Goal: Find specific page/section: Find specific page/section

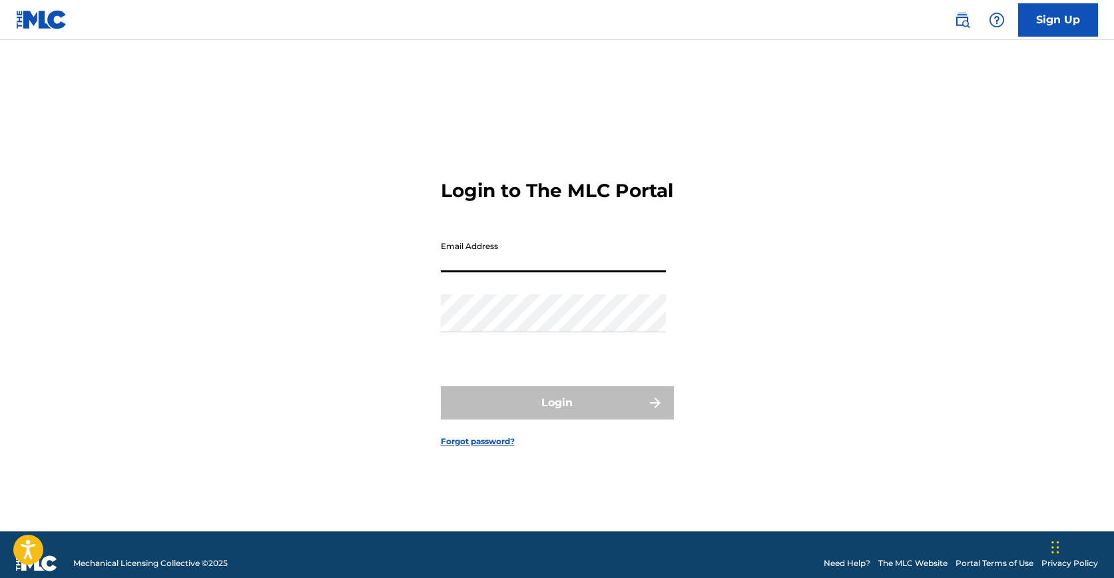
click at [562, 268] on input "Email Address" at bounding box center [553, 253] width 225 height 38
type input "t"
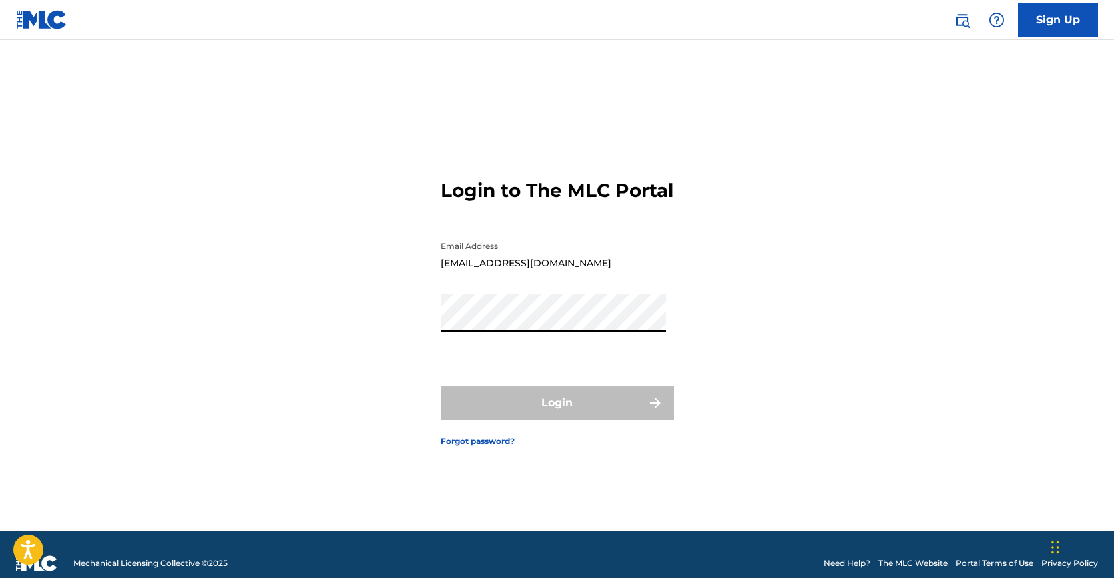
type input "[EMAIL_ADDRESS][DOMAIN_NAME]"
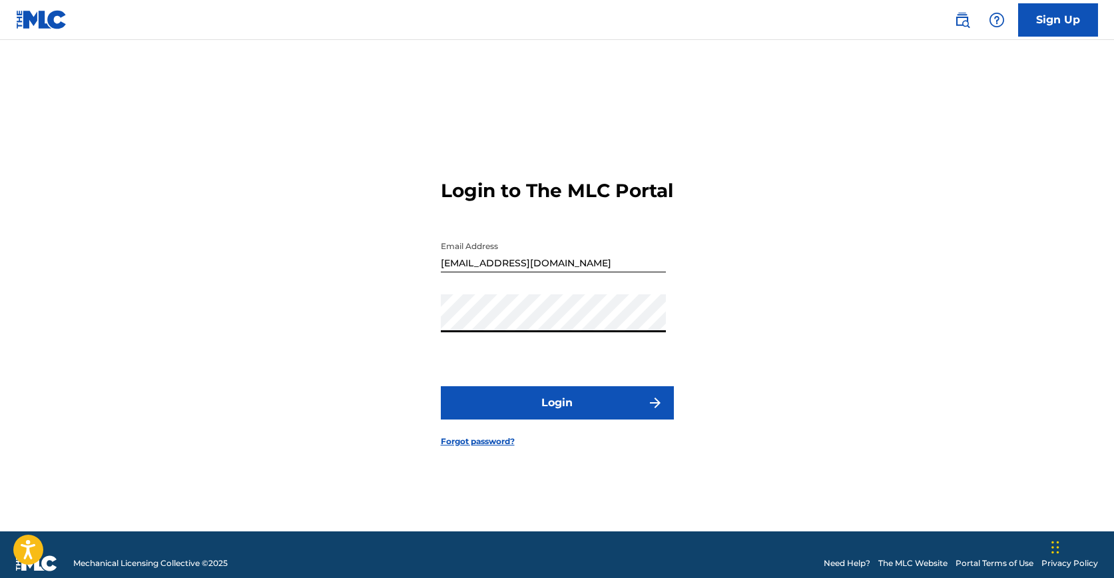
click at [557, 419] on button "Login" at bounding box center [557, 402] width 233 height 33
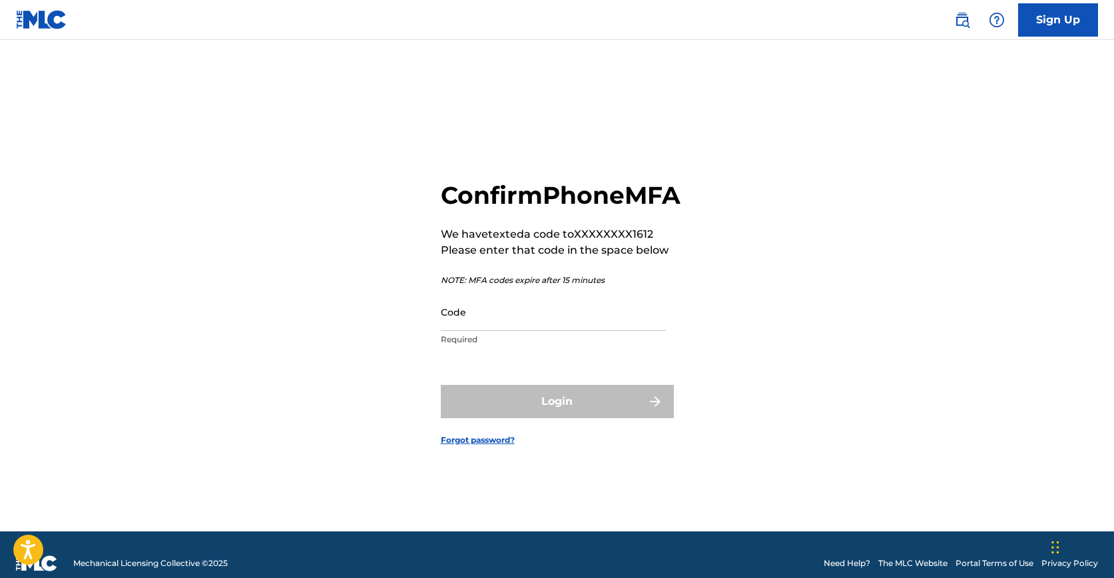
click at [481, 331] on input "Code" at bounding box center [553, 312] width 225 height 38
paste input "120534"
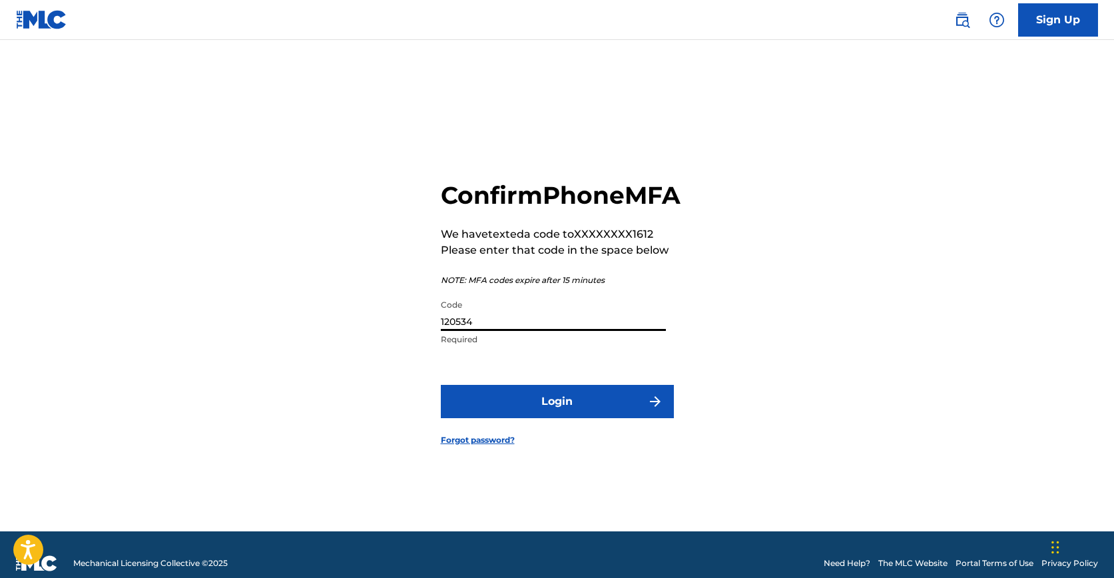
type input "120534"
click at [535, 418] on button "Login" at bounding box center [557, 401] width 233 height 33
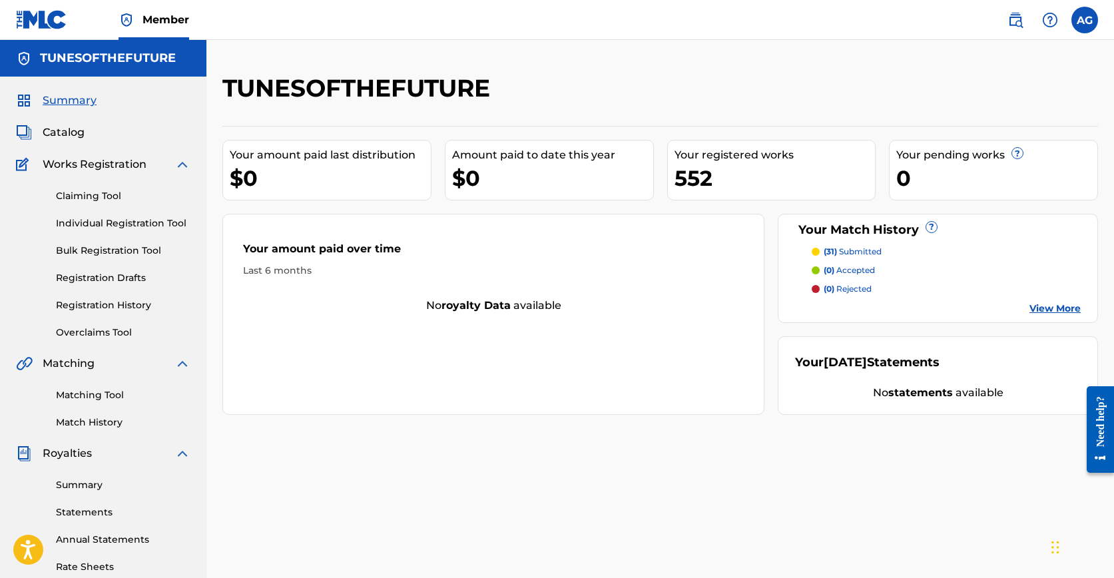
click at [110, 302] on link "Registration History" at bounding box center [123, 305] width 134 height 14
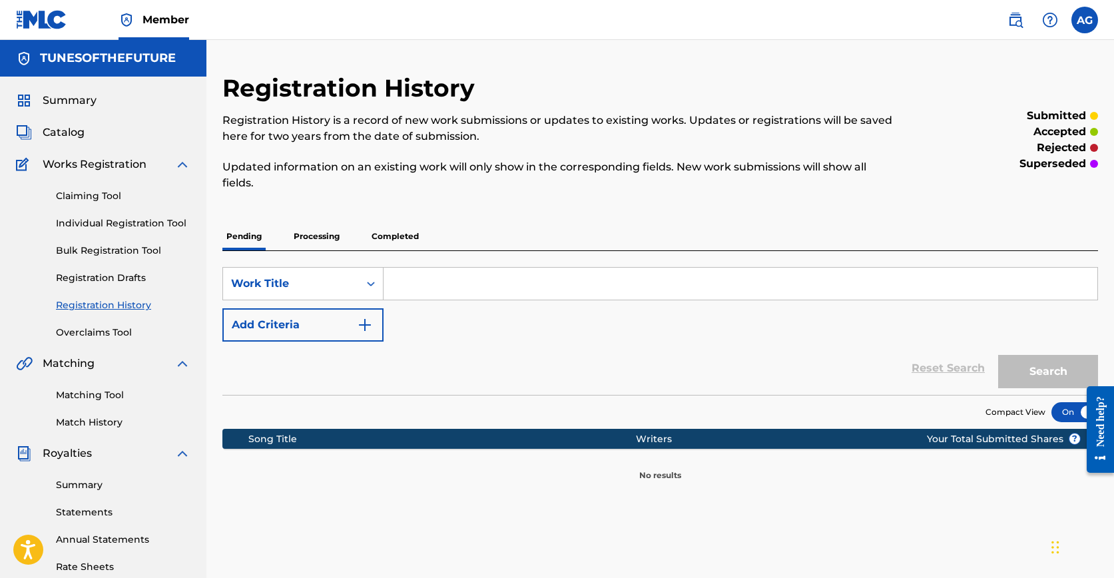
click at [107, 224] on link "Individual Registration Tool" at bounding box center [123, 223] width 134 height 14
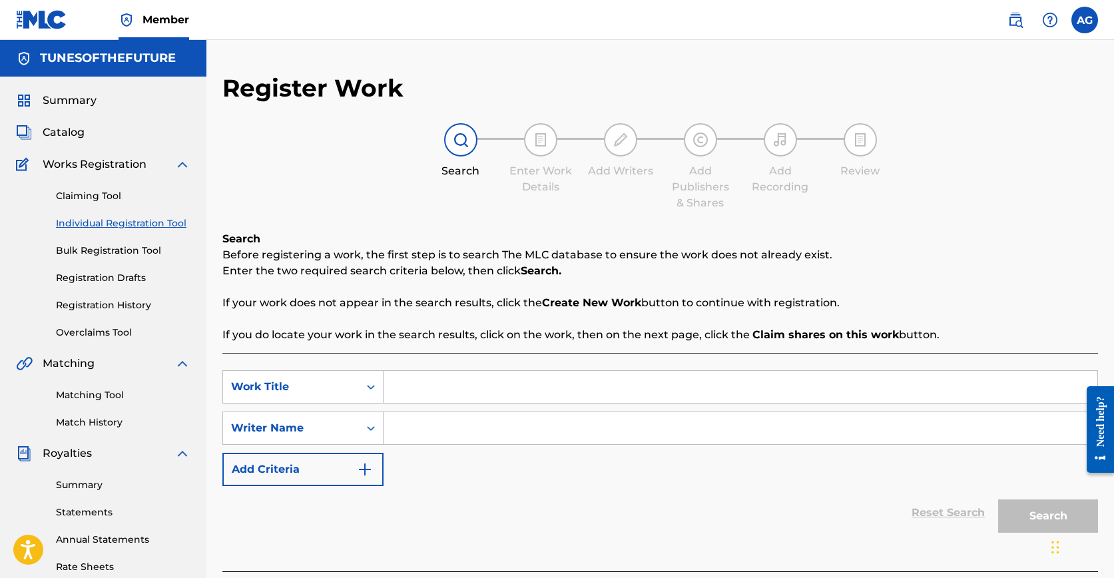
click at [72, 182] on div "Claiming Tool Individual Registration Tool Bulk Registration Tool Registration …" at bounding box center [103, 255] width 174 height 167
click at [75, 189] on link "Claiming Tool" at bounding box center [123, 196] width 134 height 14
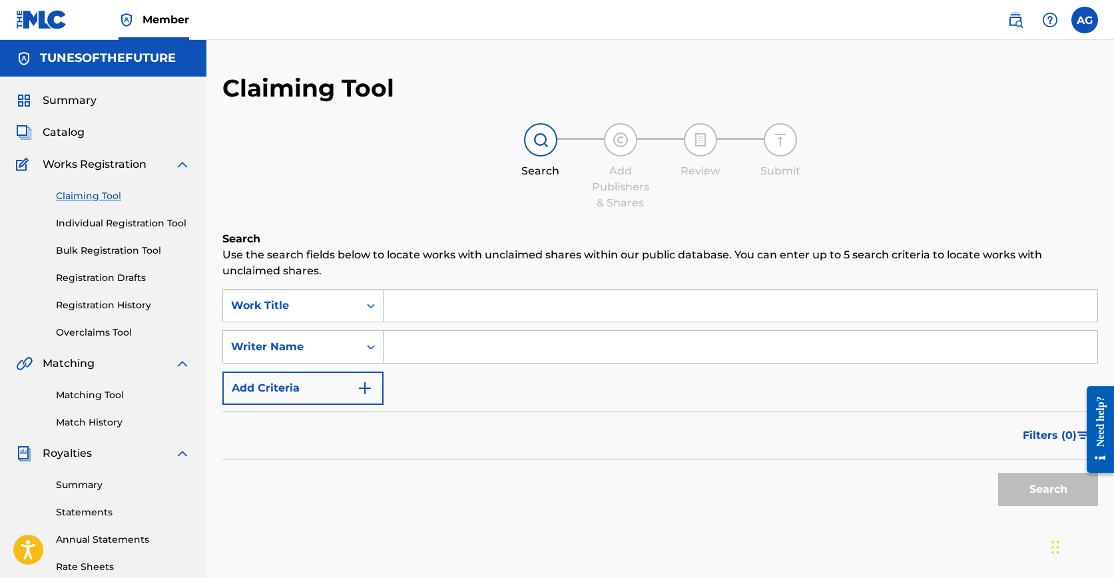
click at [81, 103] on span "Summary" at bounding box center [70, 101] width 54 height 16
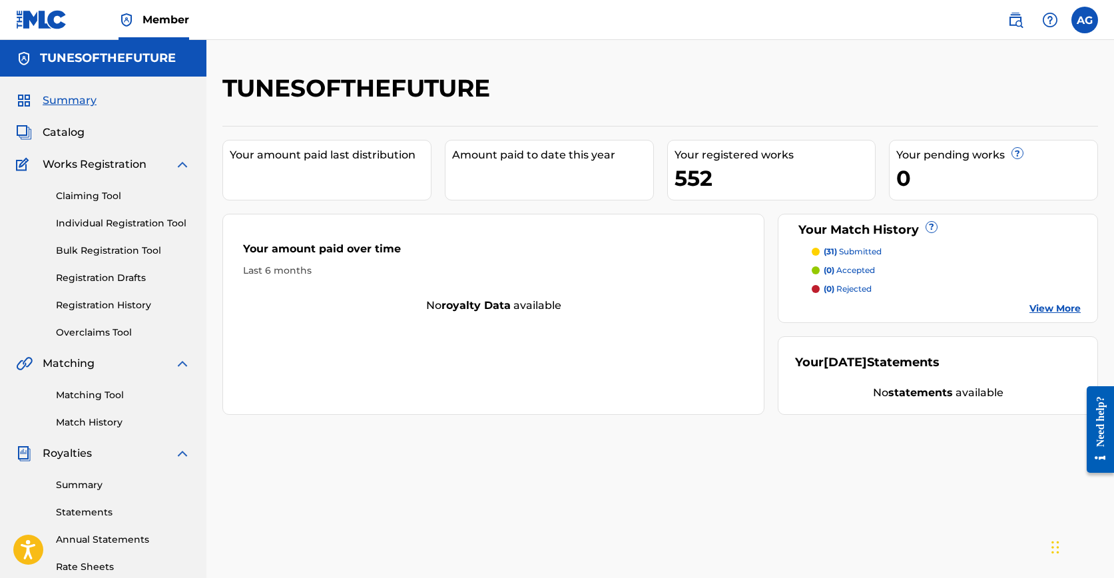
click at [85, 132] on div "Catalog" at bounding box center [103, 132] width 174 height 16
click at [58, 139] on span "Catalog" at bounding box center [64, 132] width 42 height 16
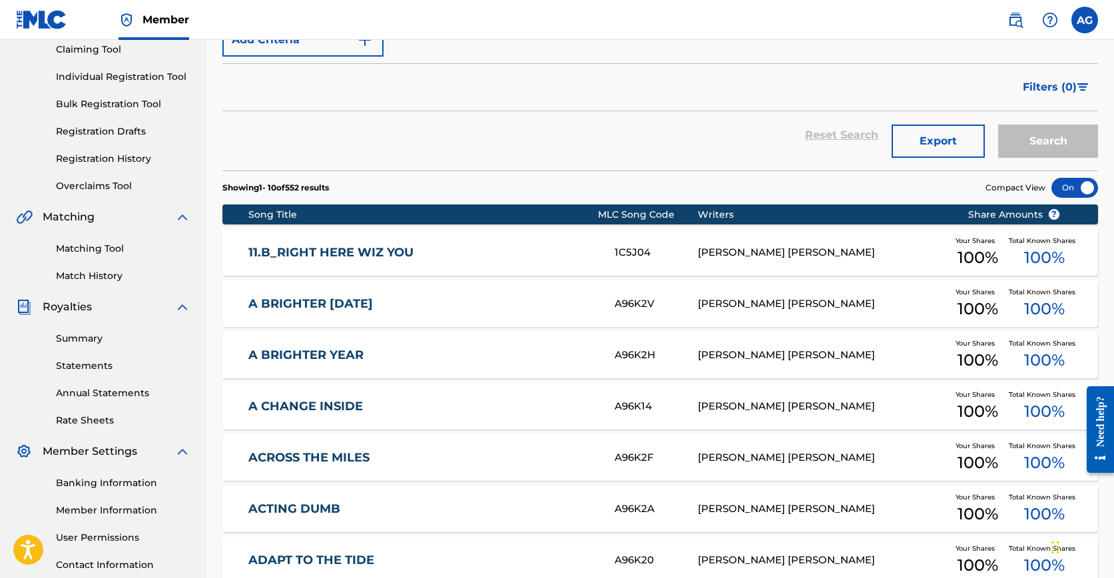
scroll to position [147, 0]
